Goal: Communication & Community: Ask a question

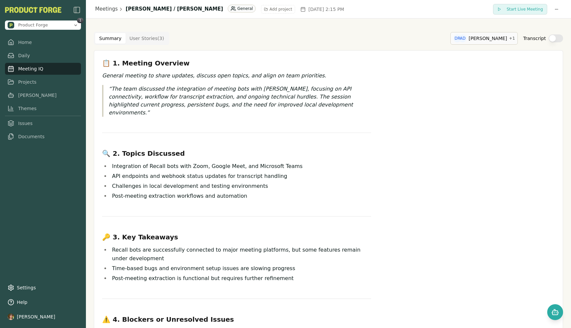
click at [465, 39] on html "Product Forge 1 Home Daily Meeting IQ Projects [PERSON_NAME] Themes Issues Docu…" at bounding box center [285, 164] width 571 height 328
click at [509, 68] on button "DR David Ramsington org:member" at bounding box center [469, 71] width 97 height 17
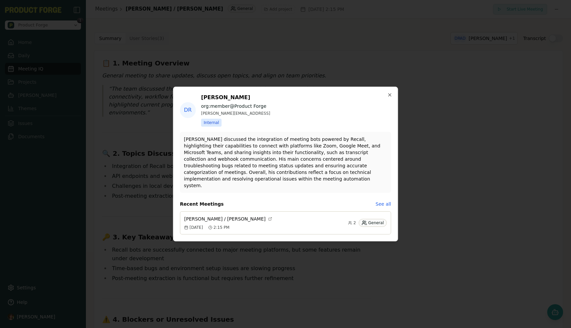
click at [266, 156] on p "David Ramsington discussed the integration of meeting bots powered by Recall, h…" at bounding box center [285, 162] width 203 height 53
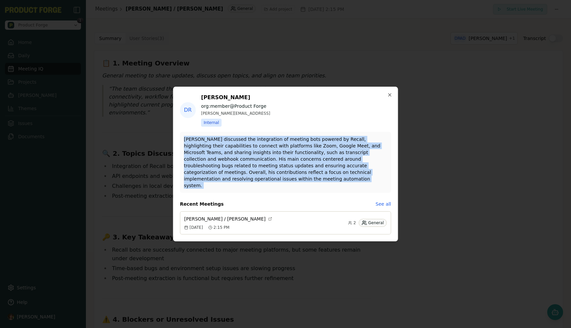
click at [266, 156] on p "David Ramsington discussed the integration of meeting bots powered by Recall, h…" at bounding box center [285, 162] width 203 height 53
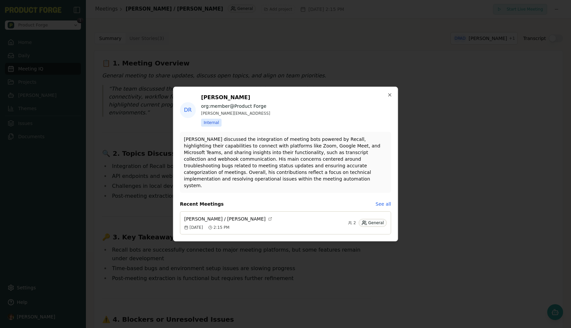
click at [278, 192] on div "DR David Ramsington org:member @ Product Forge david.ramsington@productforge.ai…" at bounding box center [285, 164] width 224 height 154
click at [391, 101] on div "DR David Ramsington org:member @ Product Forge david.ramsington@productforge.ai…" at bounding box center [285, 164] width 224 height 154
click at [391, 96] on icon "button" at bounding box center [389, 94] width 3 height 3
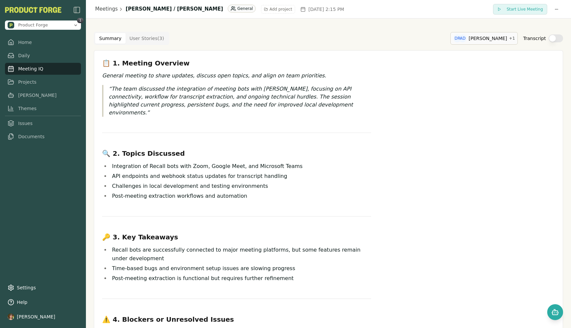
click at [480, 33] on html "Product Forge 1 Home Daily Meeting IQ Projects Smith Themes Issues Documents Se…" at bounding box center [285, 164] width 571 height 328
click at [474, 70] on div "David Ramsington" at bounding box center [470, 69] width 65 height 7
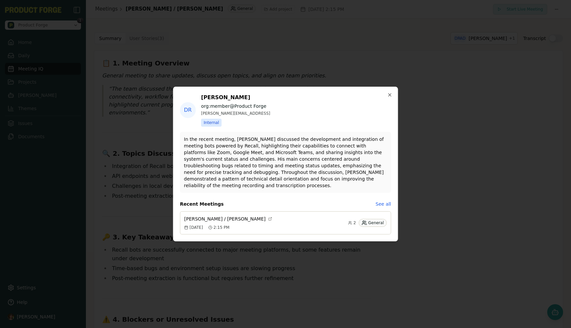
click at [274, 166] on p "In the recent meeting, David Ramsington discussed the development and integrati…" at bounding box center [285, 162] width 203 height 53
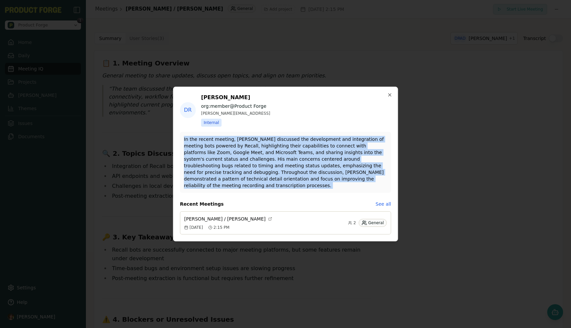
click at [274, 166] on p "In the recent meeting, David Ramsington discussed the development and integrati…" at bounding box center [285, 162] width 203 height 53
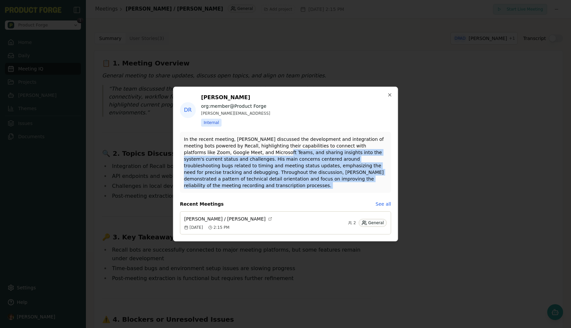
drag, startPoint x: 247, startPoint y: 158, endPoint x: 321, endPoint y: 164, distance: 73.9
click at [312, 161] on p "In the recent meeting, David Ramsington discussed the development and integrati…" at bounding box center [285, 162] width 203 height 53
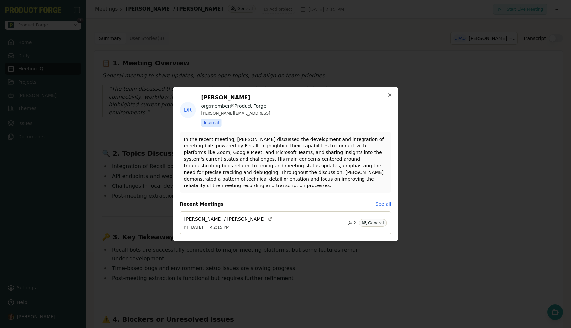
click at [290, 161] on p "In the recent meeting, David Ramsington discussed the development and integrati…" at bounding box center [285, 162] width 203 height 53
drag, startPoint x: 274, startPoint y: 162, endPoint x: 339, endPoint y: 162, distance: 64.4
click at [339, 162] on p "In the recent meeting, David Ramsington discussed the development and integrati…" at bounding box center [285, 162] width 203 height 53
click at [328, 170] on p "In the recent meeting, David Ramsington discussed the development and integrati…" at bounding box center [285, 162] width 203 height 53
click at [388, 96] on icon "button" at bounding box center [389, 94] width 5 height 5
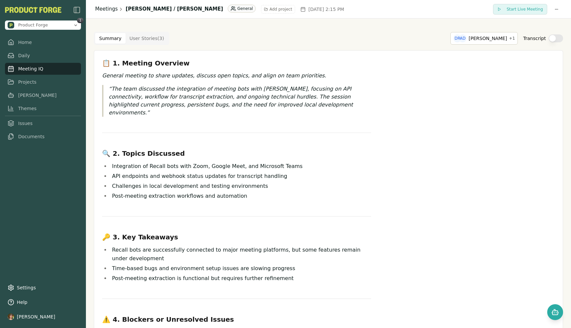
click at [106, 10] on link "Meetings" at bounding box center [106, 9] width 22 height 8
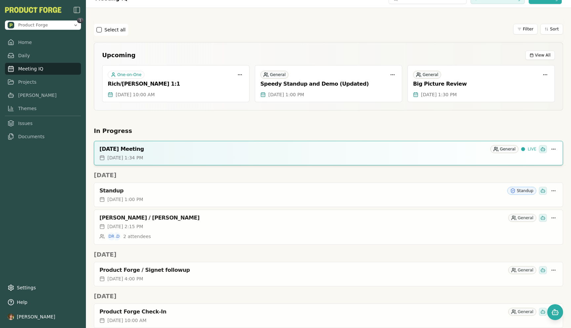
scroll to position [5, 0]
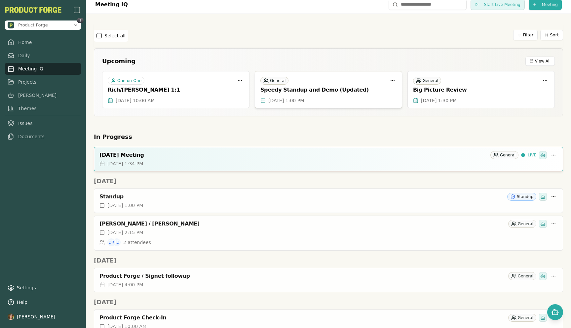
click at [299, 85] on div "General Speedy Standup and Demo (Updated)" at bounding box center [328, 84] width 147 height 26
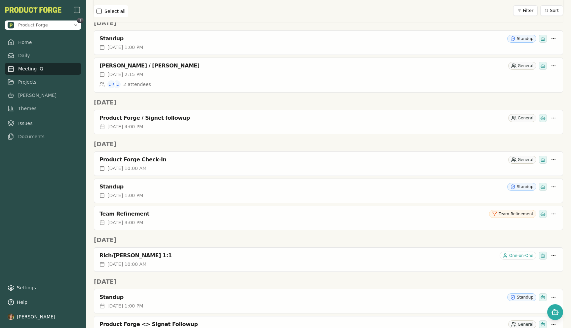
scroll to position [157, 0]
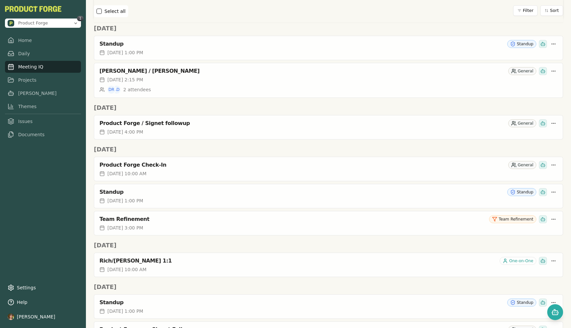
click at [33, 67] on link "Meeting IQ" at bounding box center [43, 67] width 76 height 12
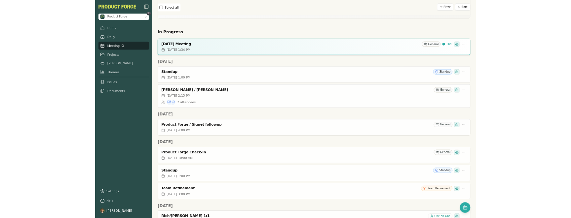
scroll to position [42, 0]
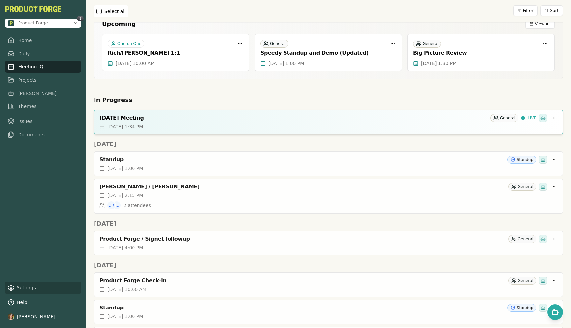
click at [31, 285] on link "Settings" at bounding box center [43, 287] width 76 height 12
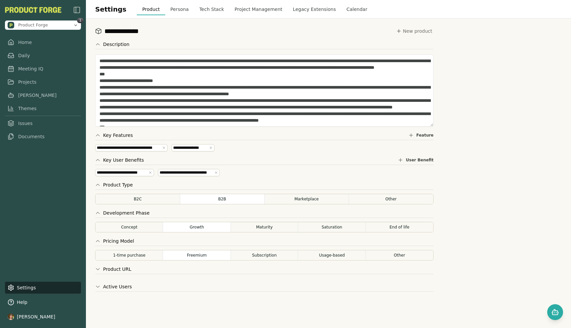
click at [353, 9] on button "Calendar" at bounding box center [356, 9] width 31 height 12
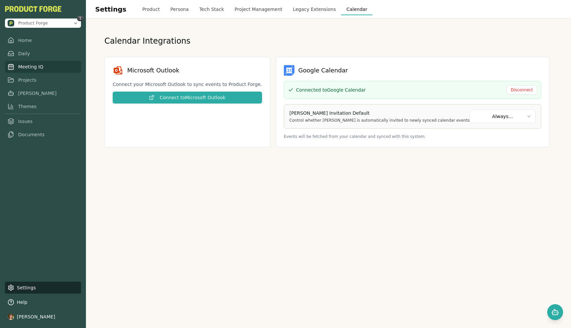
click at [31, 66] on link "Meeting IQ" at bounding box center [43, 67] width 76 height 12
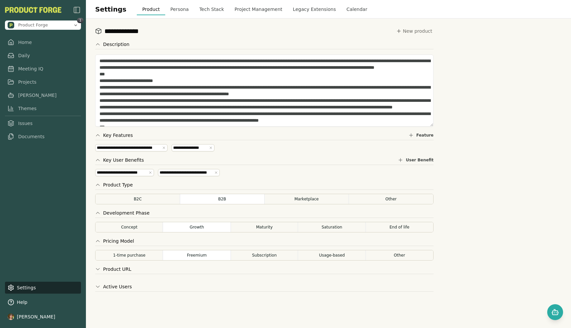
click at [350, 17] on div "Settings Product Persona Tech Stack Project Management Legacy Extensions Calend…" at bounding box center [328, 9] width 485 height 18
click at [347, 12] on button "Calendar" at bounding box center [356, 9] width 31 height 12
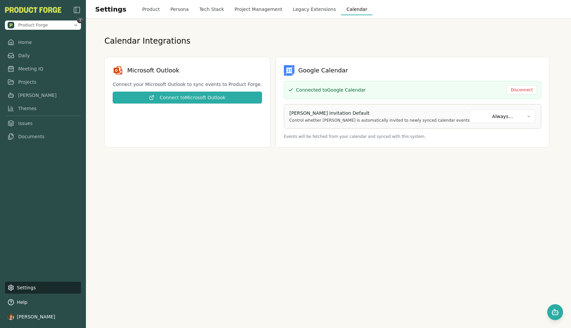
click at [471, 115] on html "Product Forge 1 Home Daily Meeting IQ Projects Smith Themes Issues Documents Se…" at bounding box center [285, 164] width 571 height 328
click at [33, 75] on link "Projects" at bounding box center [43, 80] width 76 height 12
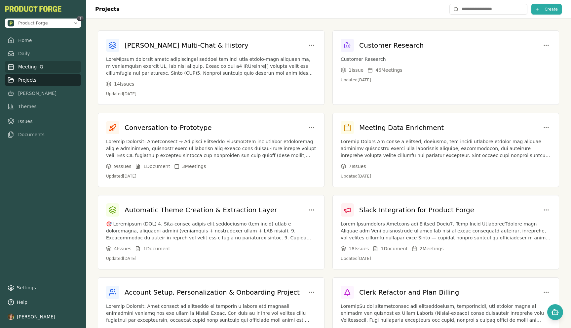
click at [32, 67] on link "Meeting IQ" at bounding box center [43, 67] width 76 height 12
click at [28, 67] on link "Meeting IQ" at bounding box center [43, 67] width 76 height 12
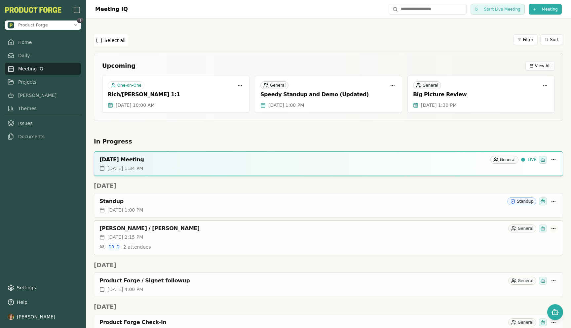
click at [556, 229] on html "Product Forge 1 Home Daily Meeting IQ Projects Smith Themes Issues Documents Se…" at bounding box center [285, 164] width 571 height 328
click at [432, 201] on html "Product Forge 1 Home Daily Meeting IQ Projects Smith Themes Issues Documents Se…" at bounding box center [285, 164] width 571 height 328
click at [552, 202] on html "Product Forge 1 Home Daily Meeting IQ Projects Smith Themes Issues Documents Se…" at bounding box center [285, 164] width 571 height 328
click at [454, 239] on div "Private" at bounding box center [456, 239] width 24 height 7
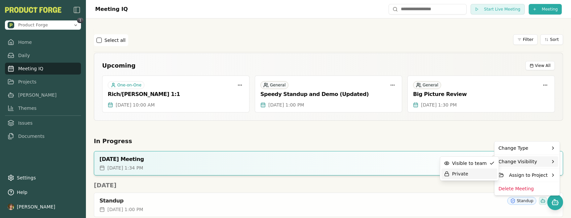
click at [454, 175] on div "Private" at bounding box center [456, 174] width 24 height 7
click at [462, 169] on div "Private" at bounding box center [469, 174] width 56 height 11
click at [457, 175] on div "Private" at bounding box center [456, 174] width 24 height 7
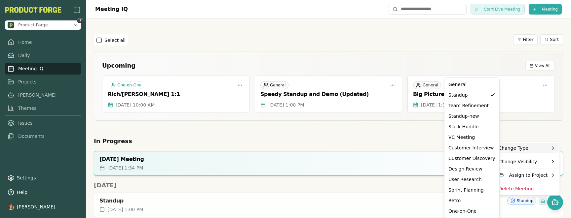
click at [526, 137] on html "Product Forge 1 Home Daily Meeting IQ Projects Smith Themes Issues Documents Se…" at bounding box center [285, 109] width 571 height 218
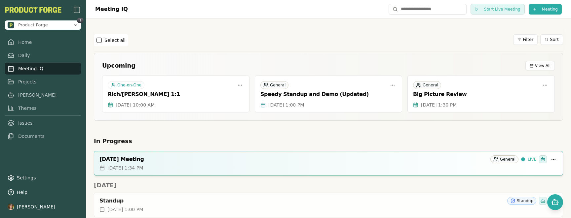
click at [445, 142] on h2 "In Progress" at bounding box center [328, 141] width 469 height 9
click at [18, 110] on link "Themes" at bounding box center [43, 108] width 76 height 12
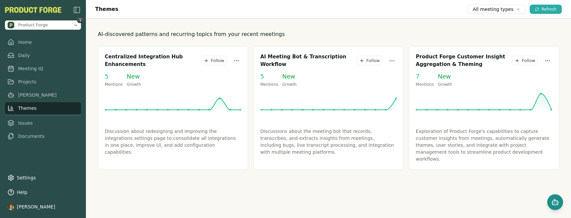
click at [549, 199] on button "Open chat" at bounding box center [555, 203] width 16 height 16
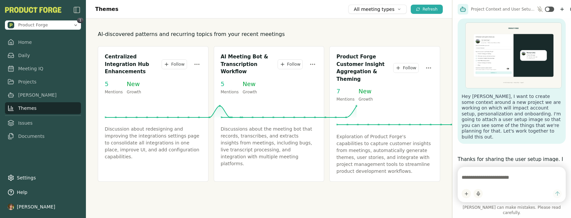
scroll to position [2973, 0]
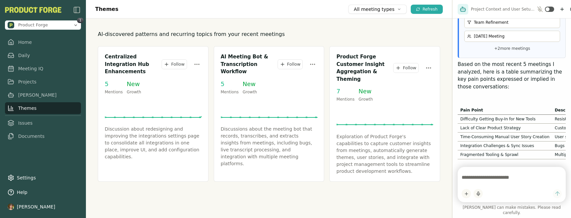
click at [490, 184] on textarea at bounding box center [511, 177] width 100 height 13
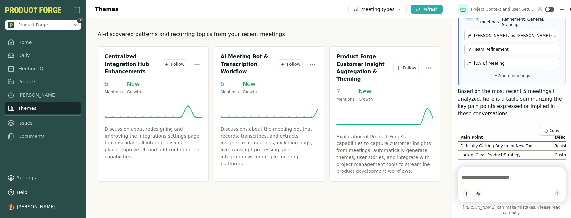
scroll to position [2943, 0]
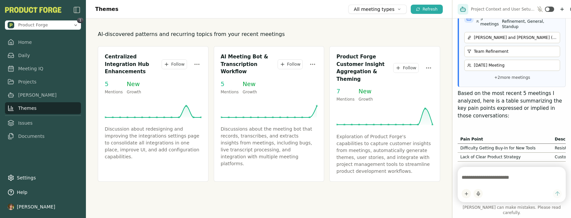
click at [454, 99] on div "Hey Smith, I want to create some context around a new project we are working on…" at bounding box center [511, 89] width 119 height 143
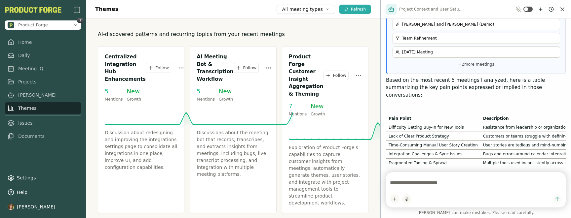
scroll to position [2248, 0]
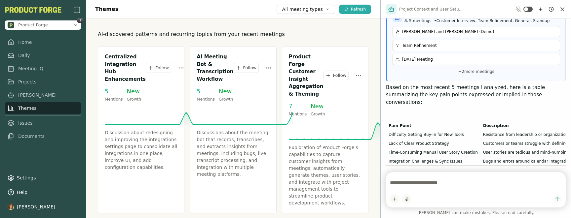
drag, startPoint x: 451, startPoint y: 98, endPoint x: 380, endPoint y: 96, distance: 71.4
click at [380, 96] on div at bounding box center [380, 109] width 1 height 218
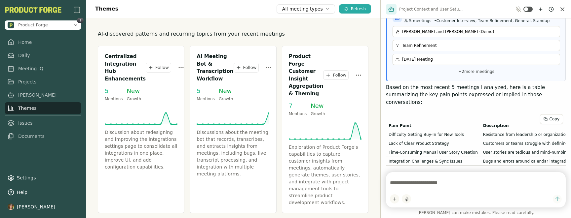
scroll to position [2255, 0]
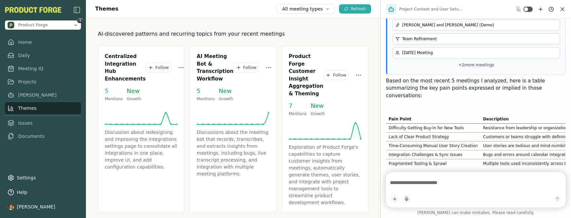
click at [419, 183] on textarea at bounding box center [476, 182] width 172 height 13
click at [440, 185] on textarea at bounding box center [476, 182] width 172 height 13
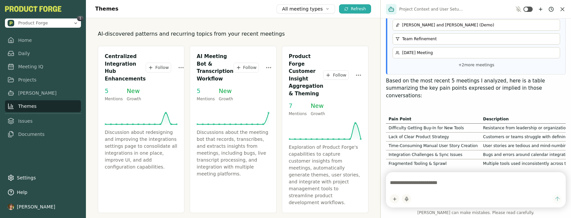
click at [28, 105] on link "Themes" at bounding box center [43, 106] width 76 height 12
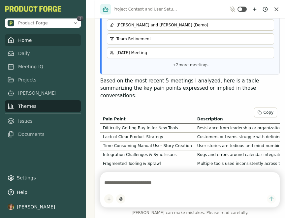
click at [21, 44] on link "Home" at bounding box center [43, 40] width 76 height 12
click at [27, 40] on link "Home" at bounding box center [43, 40] width 76 height 12
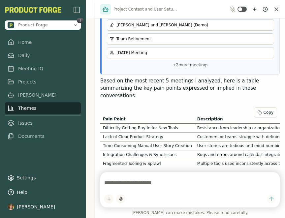
click at [275, 11] on icon "Close chat" at bounding box center [276, 9] width 7 height 7
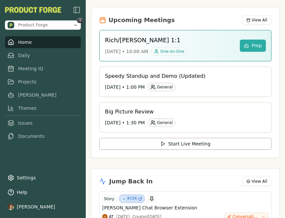
scroll to position [215, 0]
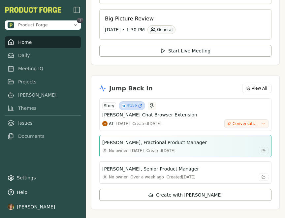
click at [193, 139] on h3 "Jonah Reyes, Fractional Product Manager" at bounding box center [154, 142] width 105 height 7
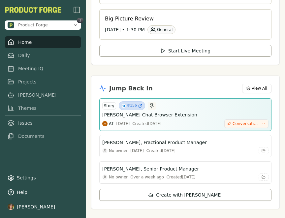
click at [143, 112] on h3 "Smith Chat Browser Extension" at bounding box center [149, 115] width 95 height 7
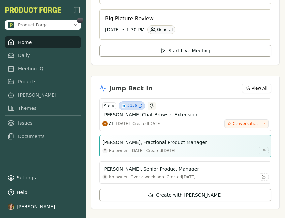
click at [135, 139] on h3 "Jonah Reyes, Fractional Product Manager" at bounding box center [154, 142] width 105 height 7
